Goal: Entertainment & Leisure: Consume media (video, audio)

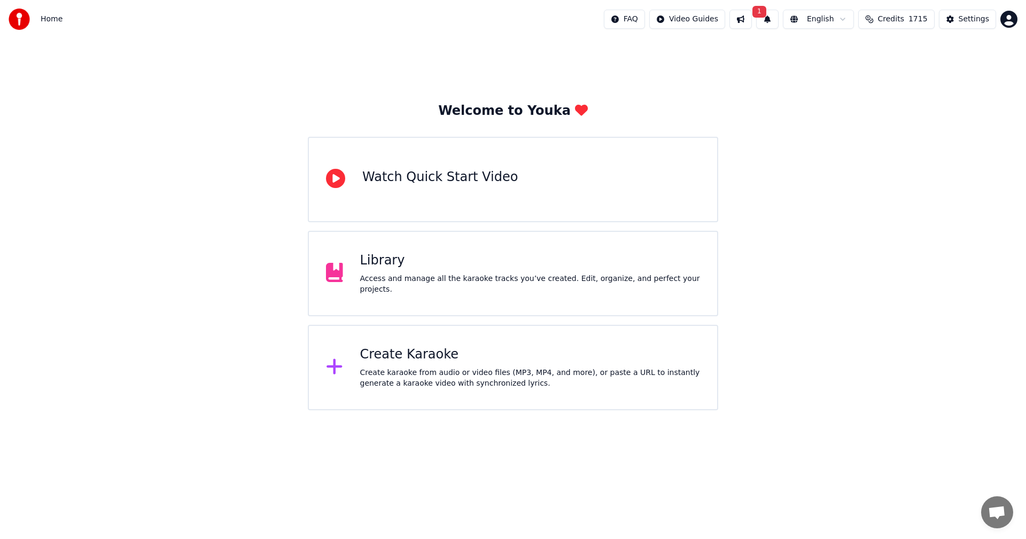
click at [769, 20] on button "1" at bounding box center [767, 19] width 22 height 19
click at [851, 57] on button "Update" at bounding box center [846, 52] width 45 height 19
click at [421, 285] on div "Access and manage all the karaoke tracks you’ve created. Edit, organize, and pe…" at bounding box center [530, 283] width 340 height 21
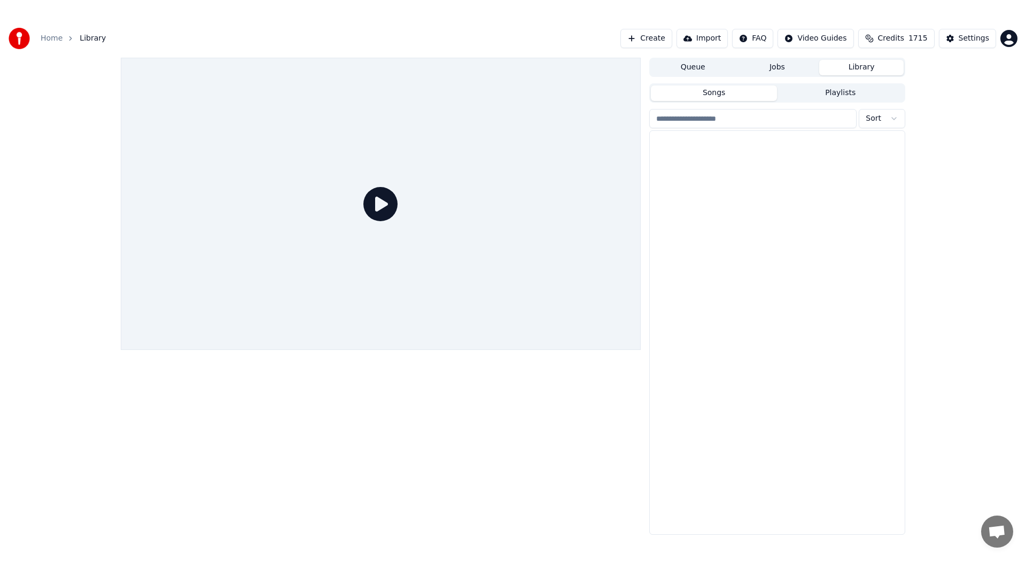
scroll to position [7187, 0]
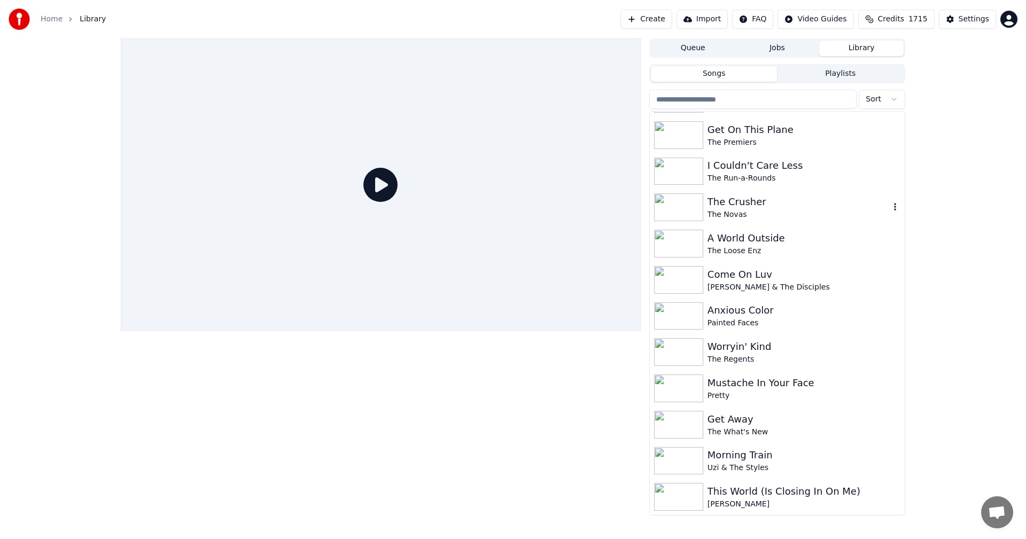
click at [688, 213] on img at bounding box center [678, 207] width 49 height 28
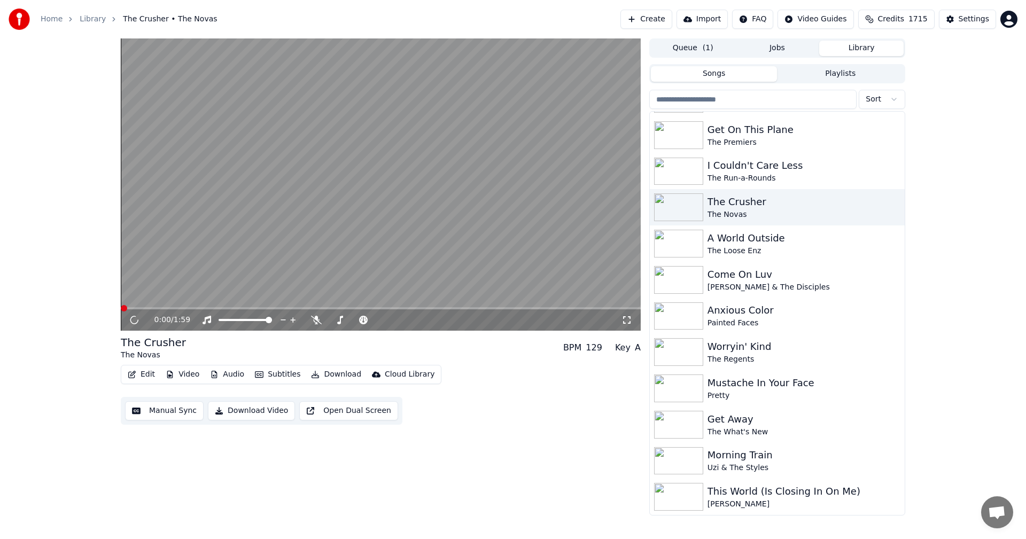
click at [627, 322] on icon at bounding box center [626, 320] width 11 height 9
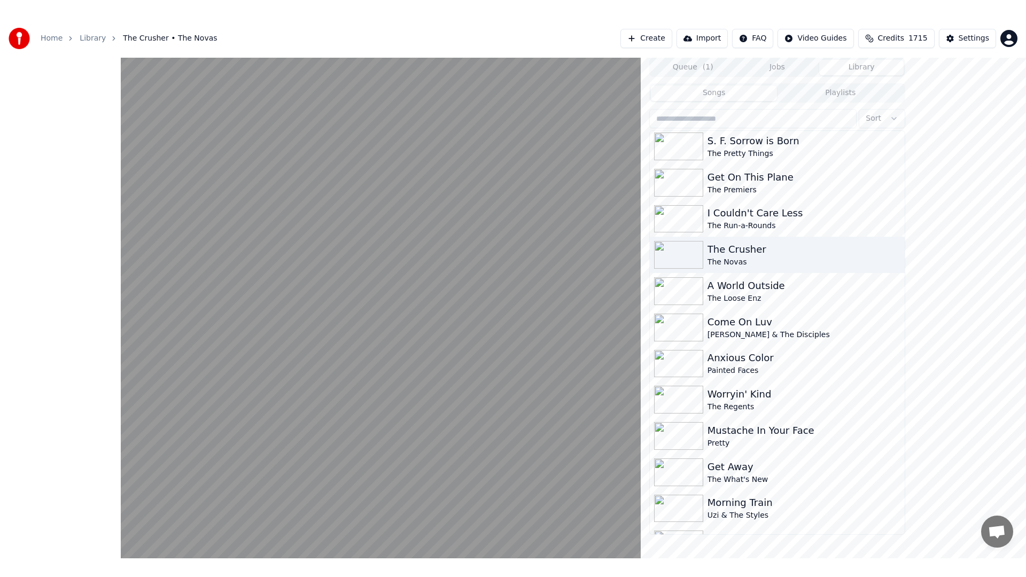
scroll to position [7187, 0]
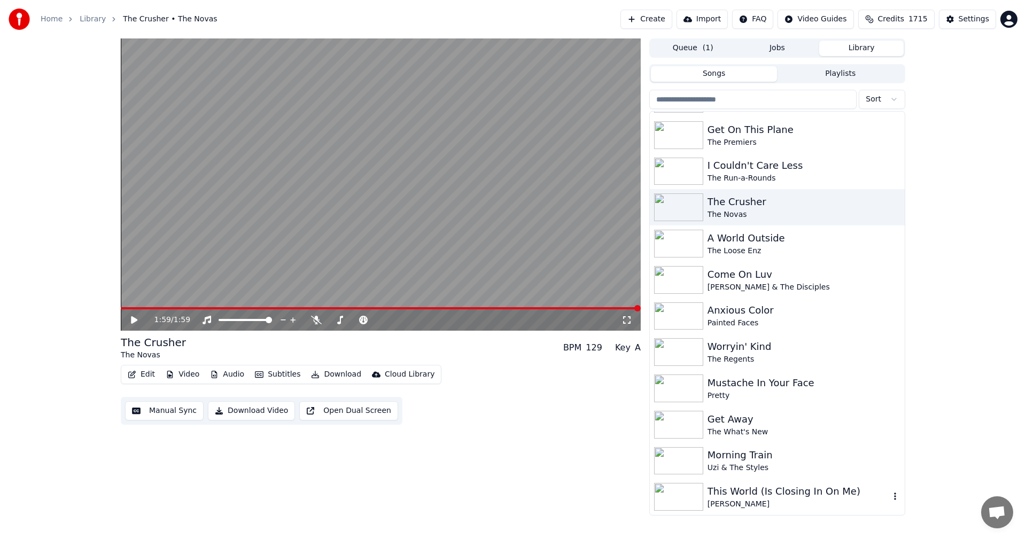
click at [687, 492] on img at bounding box center [678, 497] width 49 height 28
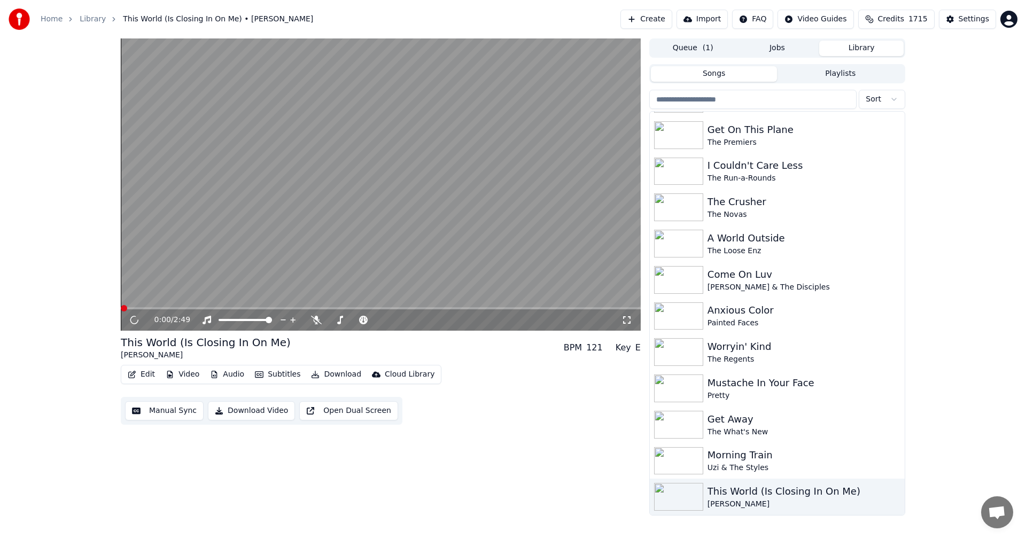
click at [623, 320] on icon at bounding box center [626, 320] width 11 height 9
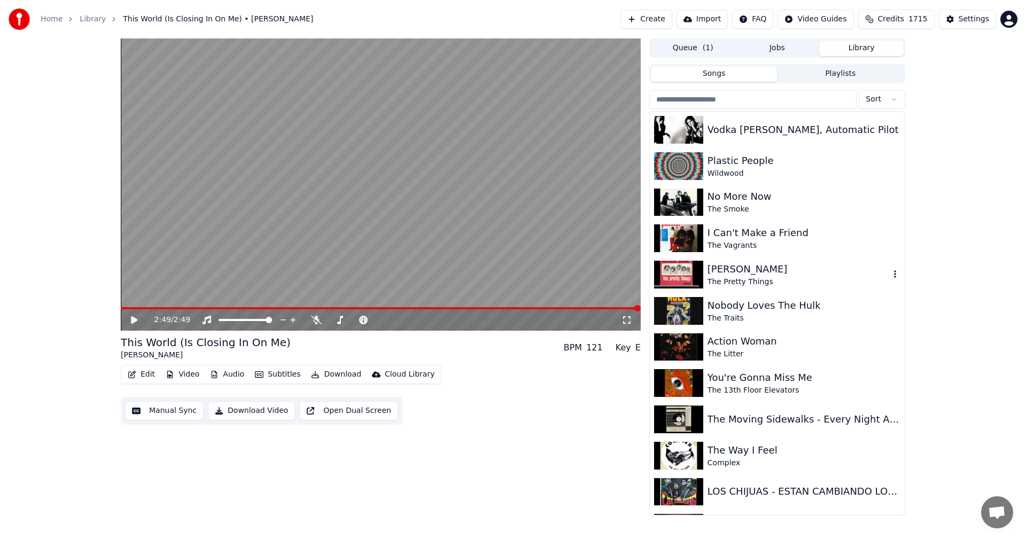
click at [669, 275] on img at bounding box center [678, 275] width 49 height 28
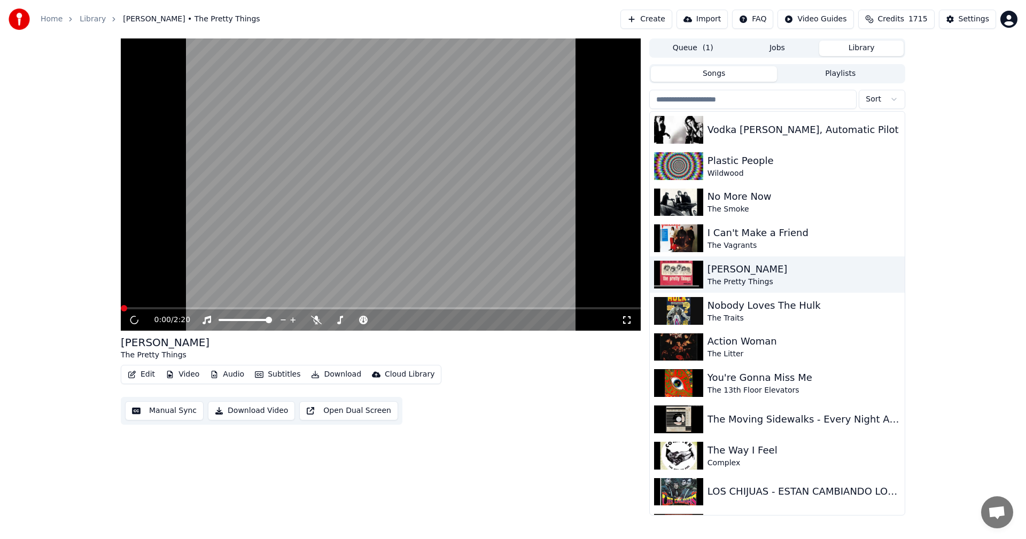
click at [627, 319] on icon at bounding box center [626, 320] width 11 height 9
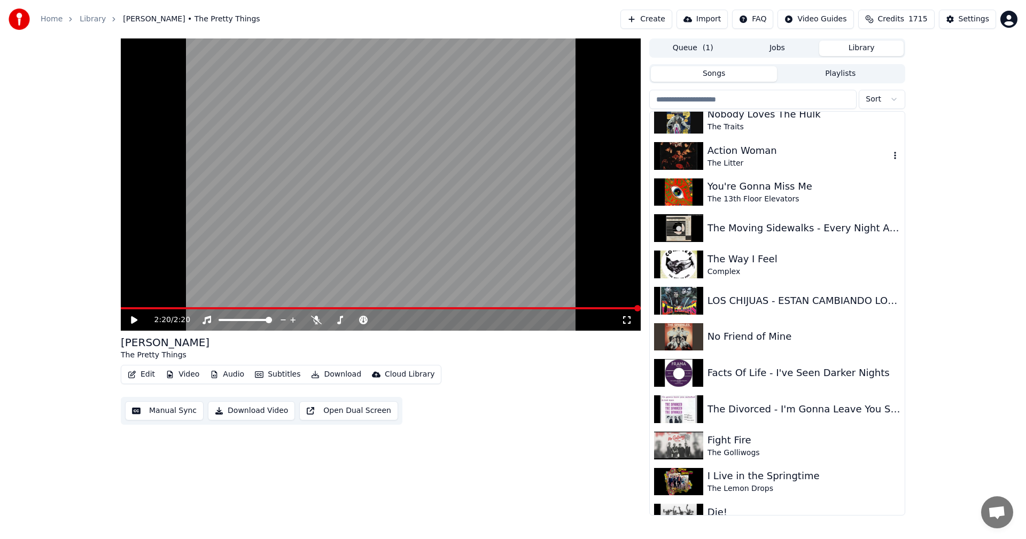
scroll to position [214, 0]
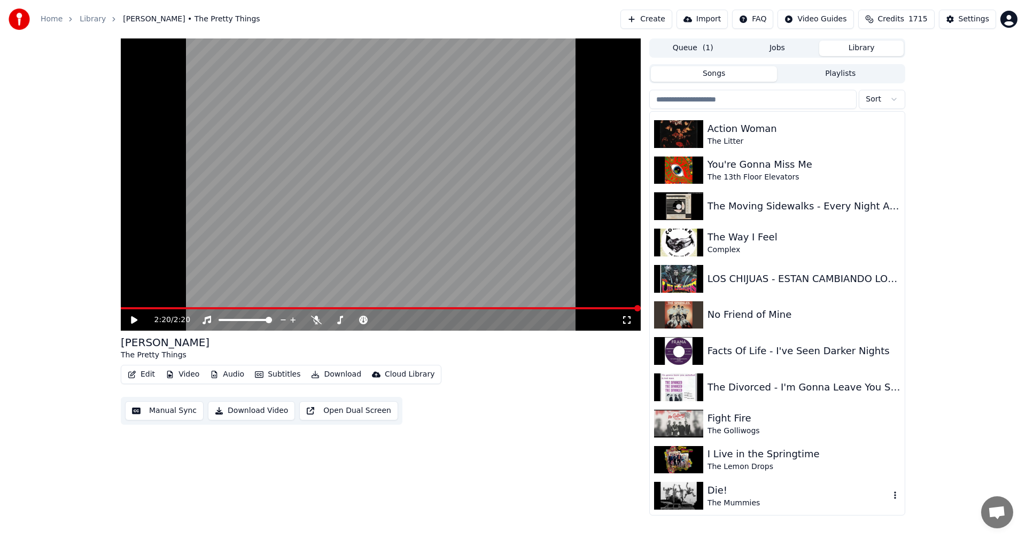
click at [741, 505] on div "The Mummies" at bounding box center [798, 503] width 182 height 11
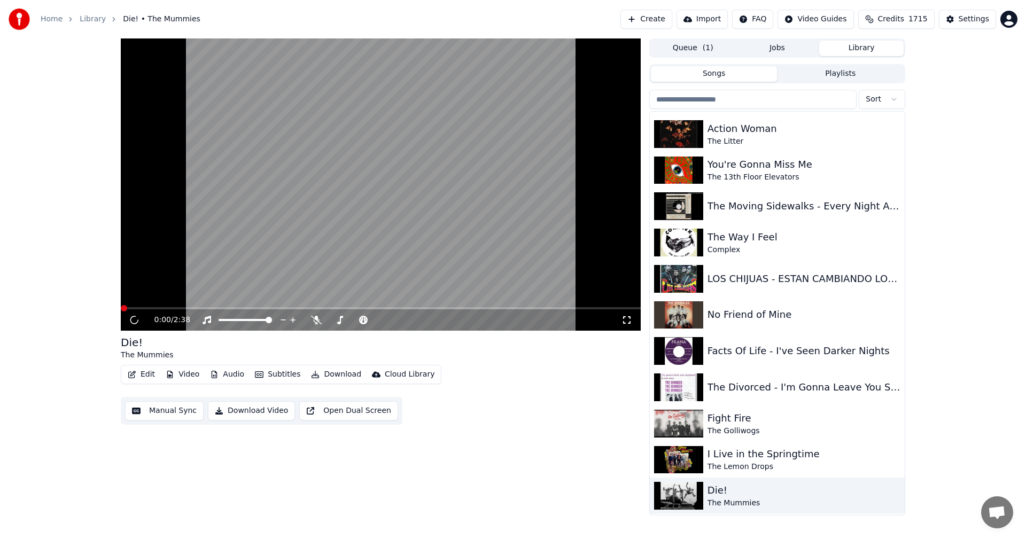
click at [628, 322] on icon at bounding box center [626, 320] width 11 height 9
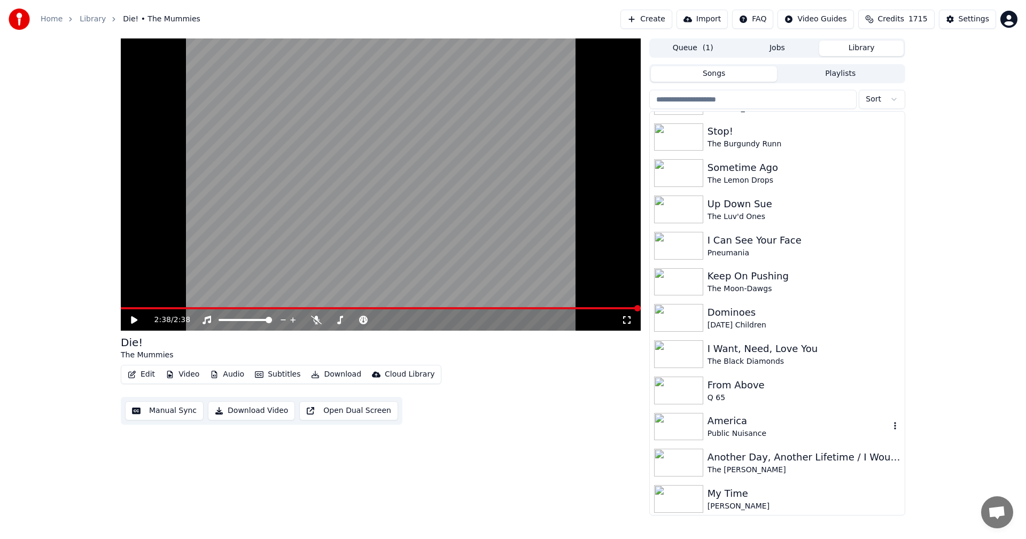
scroll to position [2297, 0]
